Goal: Task Accomplishment & Management: Use online tool/utility

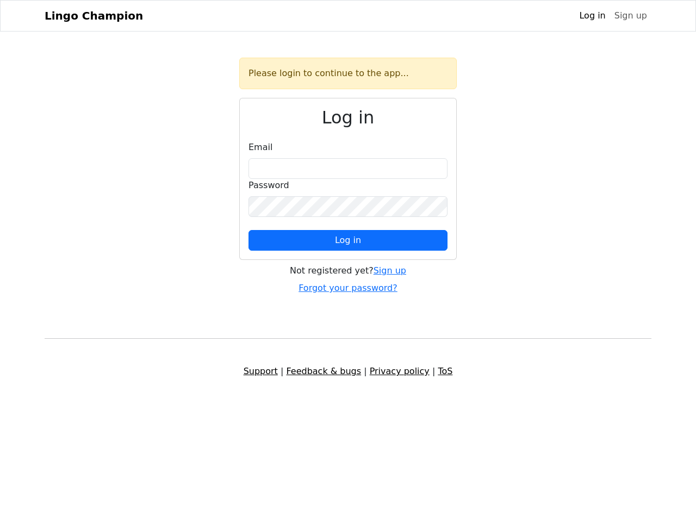
click at [348, 240] on span "Log in" at bounding box center [348, 240] width 26 height 10
